Goal: Task Accomplishment & Management: Check status

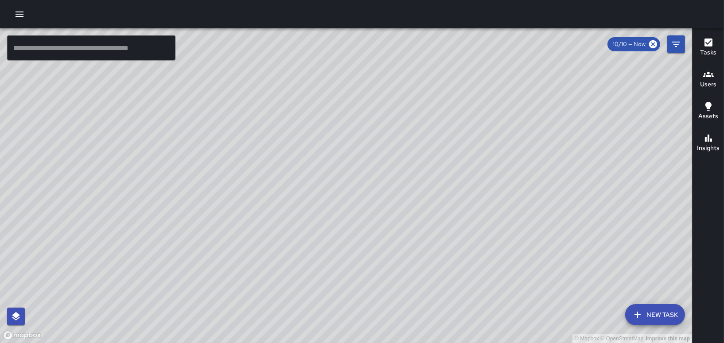
drag, startPoint x: 314, startPoint y: 181, endPoint x: 338, endPoint y: 144, distance: 44.1
click at [338, 144] on div "© Mapbox © OpenStreetMap Improve this map" at bounding box center [346, 185] width 692 height 315
click at [709, 80] on h6 "Users" at bounding box center [708, 85] width 16 height 10
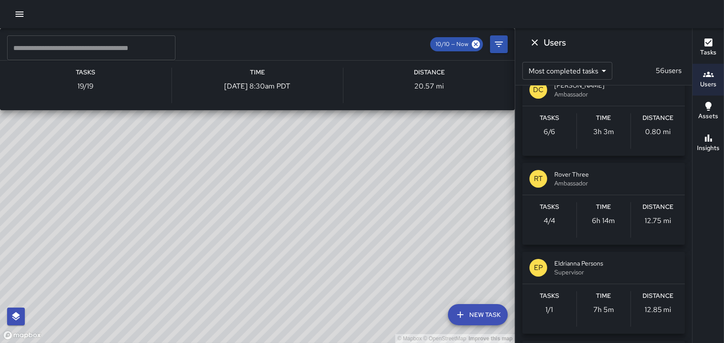
scroll to position [2215, 0]
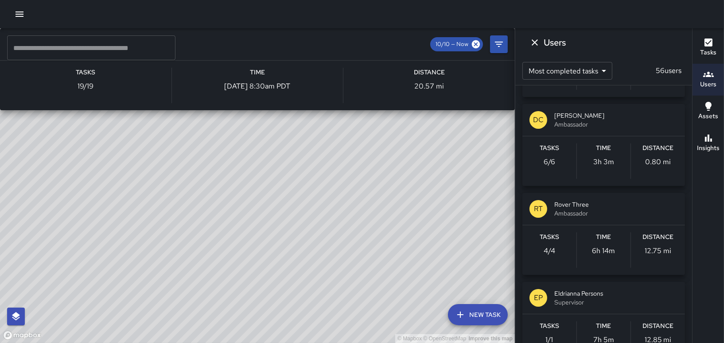
drag, startPoint x: 429, startPoint y: 159, endPoint x: 352, endPoint y: 170, distance: 77.8
click at [352, 170] on div "© Mapbox © OpenStreetMap Improve this map KG [PERSON_NAME] Ambassador Tasks 19 …" at bounding box center [257, 185] width 515 height 315
click at [711, 45] on icon "button" at bounding box center [708, 43] width 8 height 8
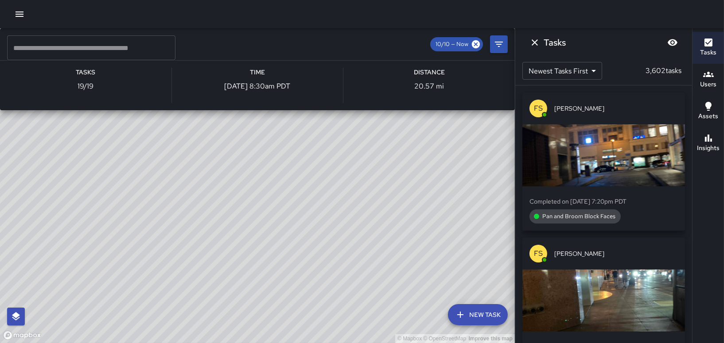
click at [535, 42] on icon "Dismiss" at bounding box center [534, 42] width 11 height 11
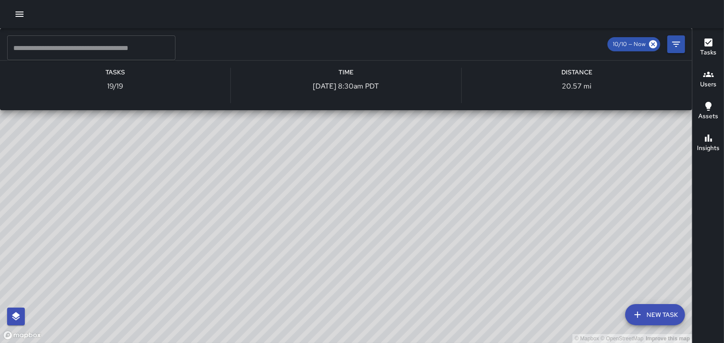
drag, startPoint x: 93, startPoint y: 85, endPoint x: 213, endPoint y: 85, distance: 120.5
click at [115, 79] on div "© Mapbox © OpenStreetMap Improve this map KG [PERSON_NAME] Ambassador Tasks 19 …" at bounding box center [346, 185] width 692 height 315
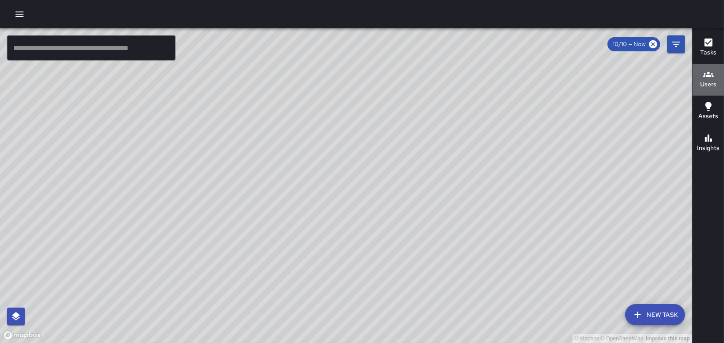
click at [707, 74] on icon "button" at bounding box center [708, 74] width 11 height 5
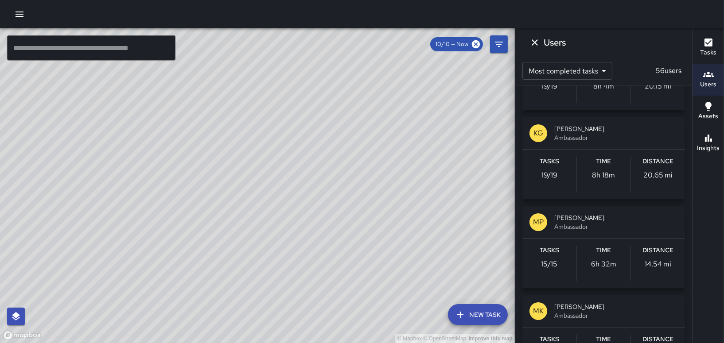
scroll to position [1772, 0]
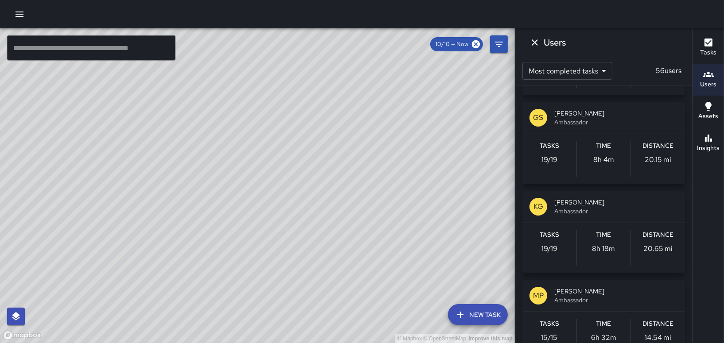
click at [591, 214] on div "KG [PERSON_NAME] Ambassador" at bounding box center [603, 207] width 163 height 32
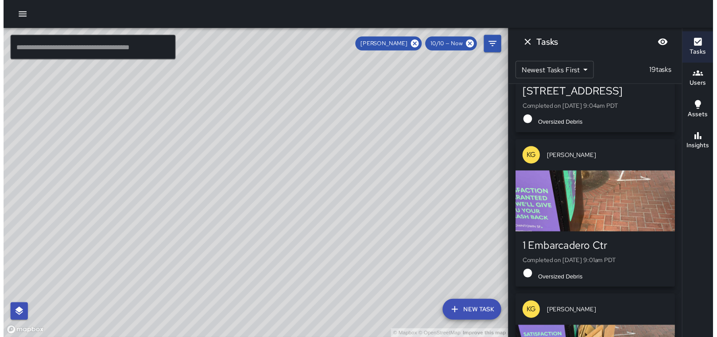
scroll to position [1078, 0]
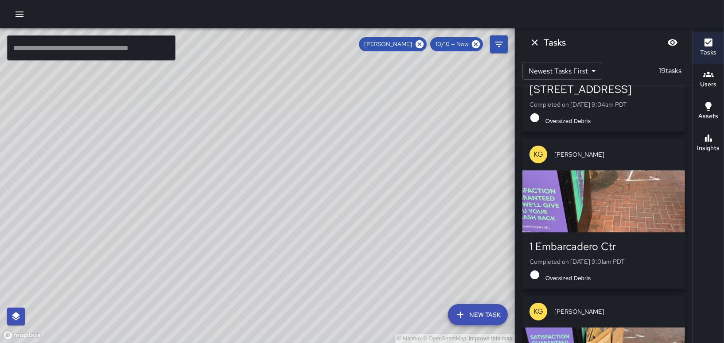
click at [24, 18] on icon "button" at bounding box center [19, 14] width 11 height 11
drag, startPoint x: 62, startPoint y: 110, endPoint x: 58, endPoint y: 112, distance: 4.8
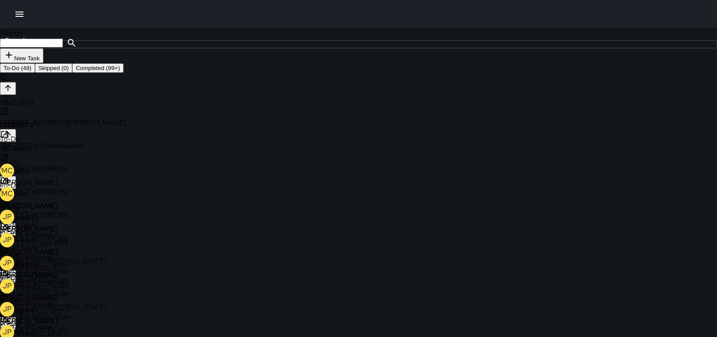
click at [11, 174] on icon at bounding box center [5, 179] width 11 height 11
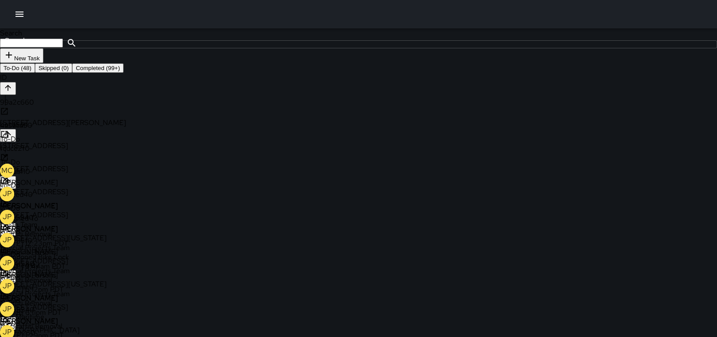
click at [11, 151] on icon at bounding box center [5, 156] width 11 height 11
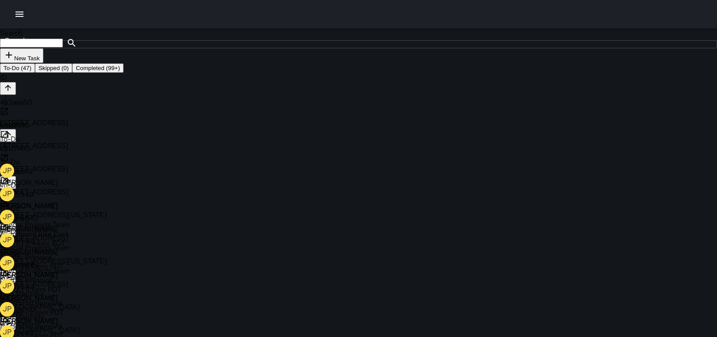
click at [34, 153] on div "d9a51410" at bounding box center [358, 148] width 717 height 9
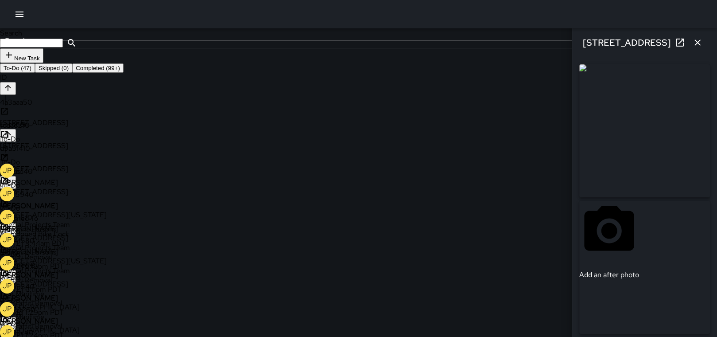
click at [30, 130] on div "fcdce2f0" at bounding box center [358, 124] width 717 height 9
click at [13, 118] on div "4a3aaa50" at bounding box center [358, 107] width 717 height 20
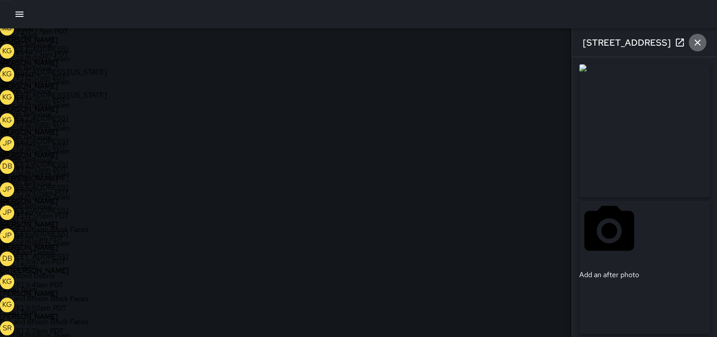
click at [700, 43] on icon "button" at bounding box center [697, 42] width 11 height 11
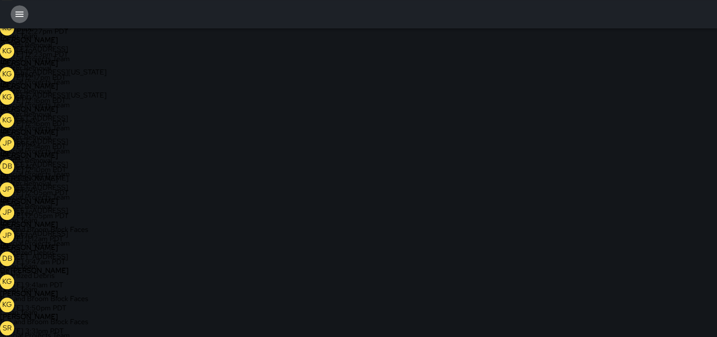
click at [16, 14] on icon "button" at bounding box center [20, 14] width 8 height 5
